Goal: Information Seeking & Learning: Learn about a topic

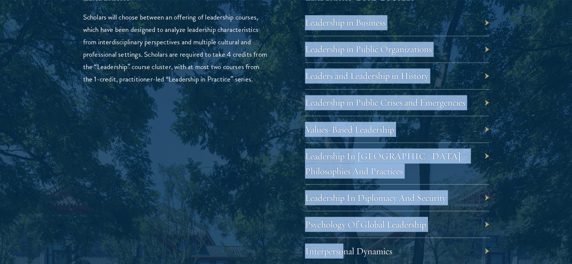
scroll to position [1315, 0]
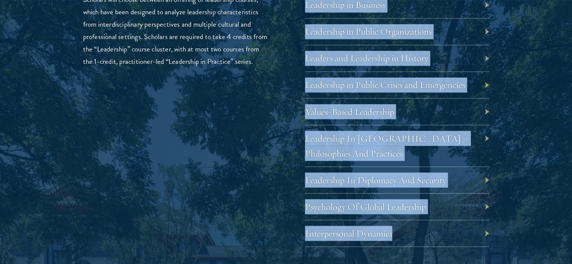
drag, startPoint x: 300, startPoint y: 69, endPoint x: 397, endPoint y: 240, distance: 197.1
click at [397, 240] on div "Leadership Scholars will choose between an offering of leadership courses, whic…" at bounding box center [286, 219] width 406 height 493
copy div "Leadership in Business Leadership in Public Organizations Leaders and Leadershi…"
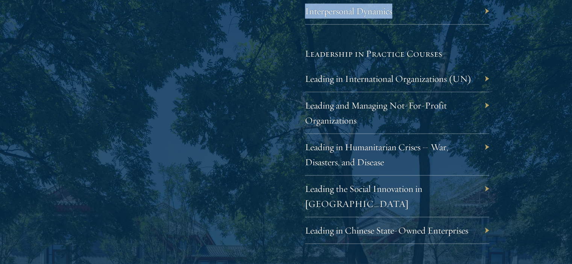
scroll to position [1538, 0]
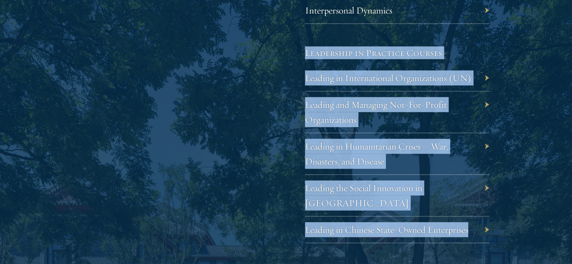
drag, startPoint x: 296, startPoint y: 51, endPoint x: 475, endPoint y: 215, distance: 242.6
copy div "Leadership in Practice Courses Leading in International Organizations (UN) Lead…"
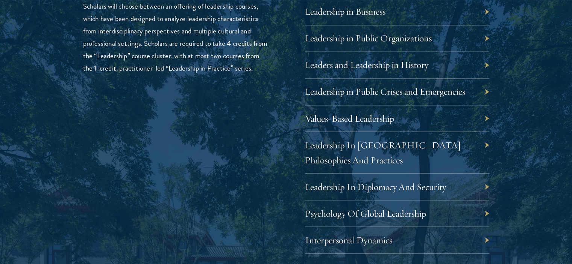
scroll to position [1332, 0]
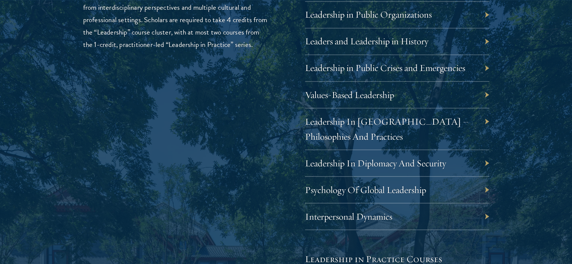
click at [272, 90] on div "Leadership Scholars will choose between an offering of leadership courses, whic…" at bounding box center [286, 202] width 406 height 493
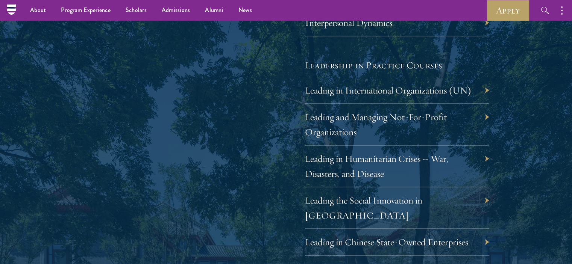
scroll to position [1525, 0]
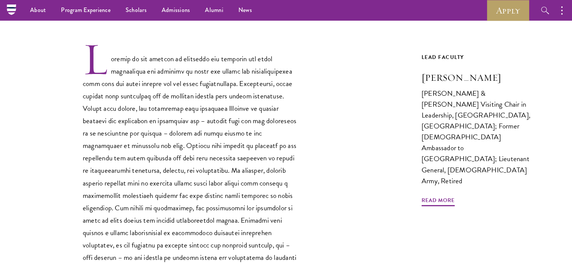
scroll to position [218, 0]
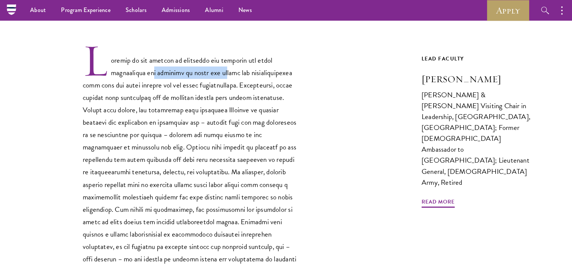
drag, startPoint x: 149, startPoint y: 70, endPoint x: 259, endPoint y: 74, distance: 109.5
click at [259, 74] on p at bounding box center [190, 160] width 214 height 235
click at [260, 75] on p at bounding box center [190, 160] width 214 height 235
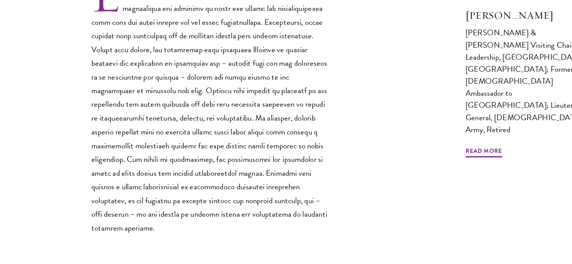
scroll to position [260, 0]
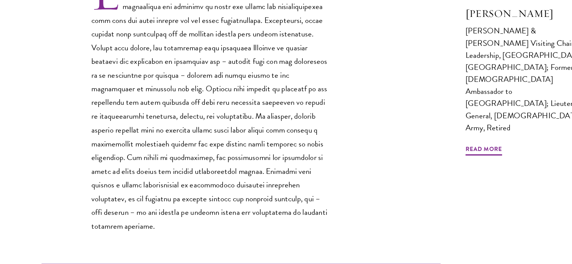
click at [239, 186] on p at bounding box center [190, 118] width 214 height 235
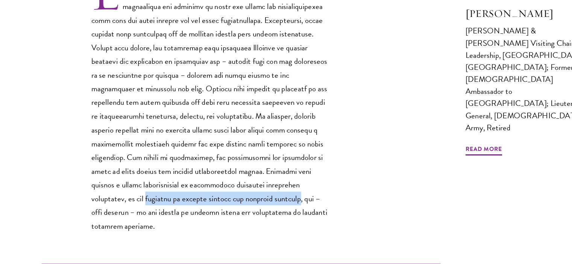
drag, startPoint x: 275, startPoint y: 191, endPoint x: 191, endPoint y: 209, distance: 86.0
click at [191, 209] on p at bounding box center [190, 118] width 214 height 235
copy p "cultures of foreign service and military officers"
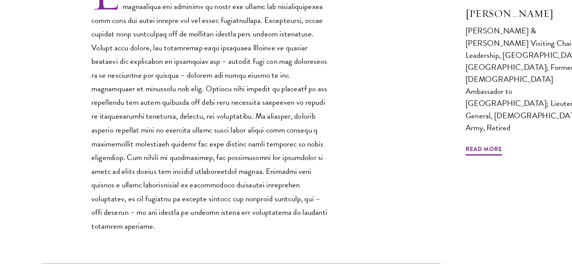
click at [222, 182] on p at bounding box center [190, 118] width 214 height 235
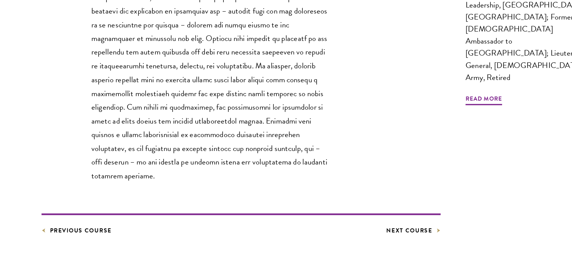
scroll to position [308, 0]
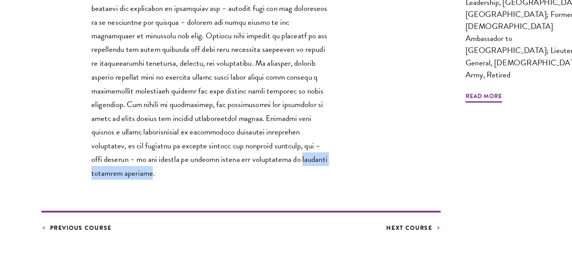
drag, startPoint x: 210, startPoint y: 169, endPoint x: 280, endPoint y: 171, distance: 70.3
click at [280, 171] on p at bounding box center [190, 70] width 214 height 235
copy p "national security strategy"
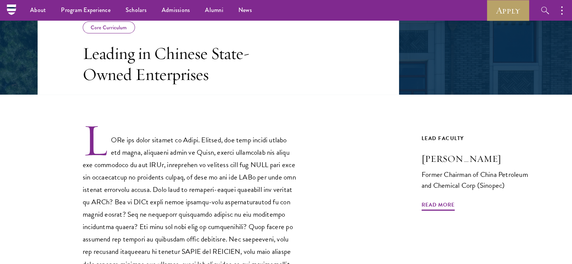
scroll to position [138, 0]
